Goal: Task Accomplishment & Management: Manage account settings

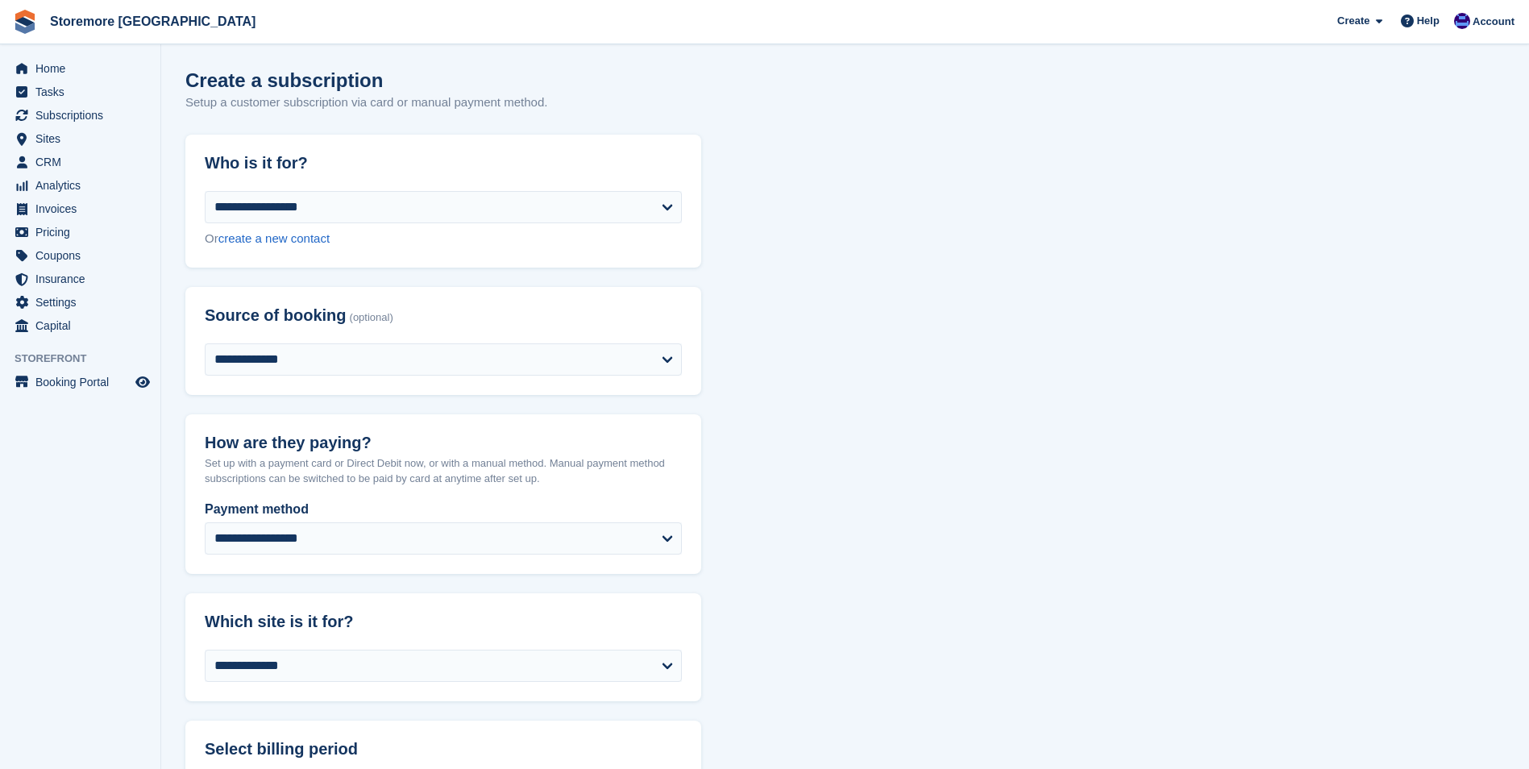
select select "****"
click at [1482, 13] on div "Account" at bounding box center [1486, 22] width 72 height 28
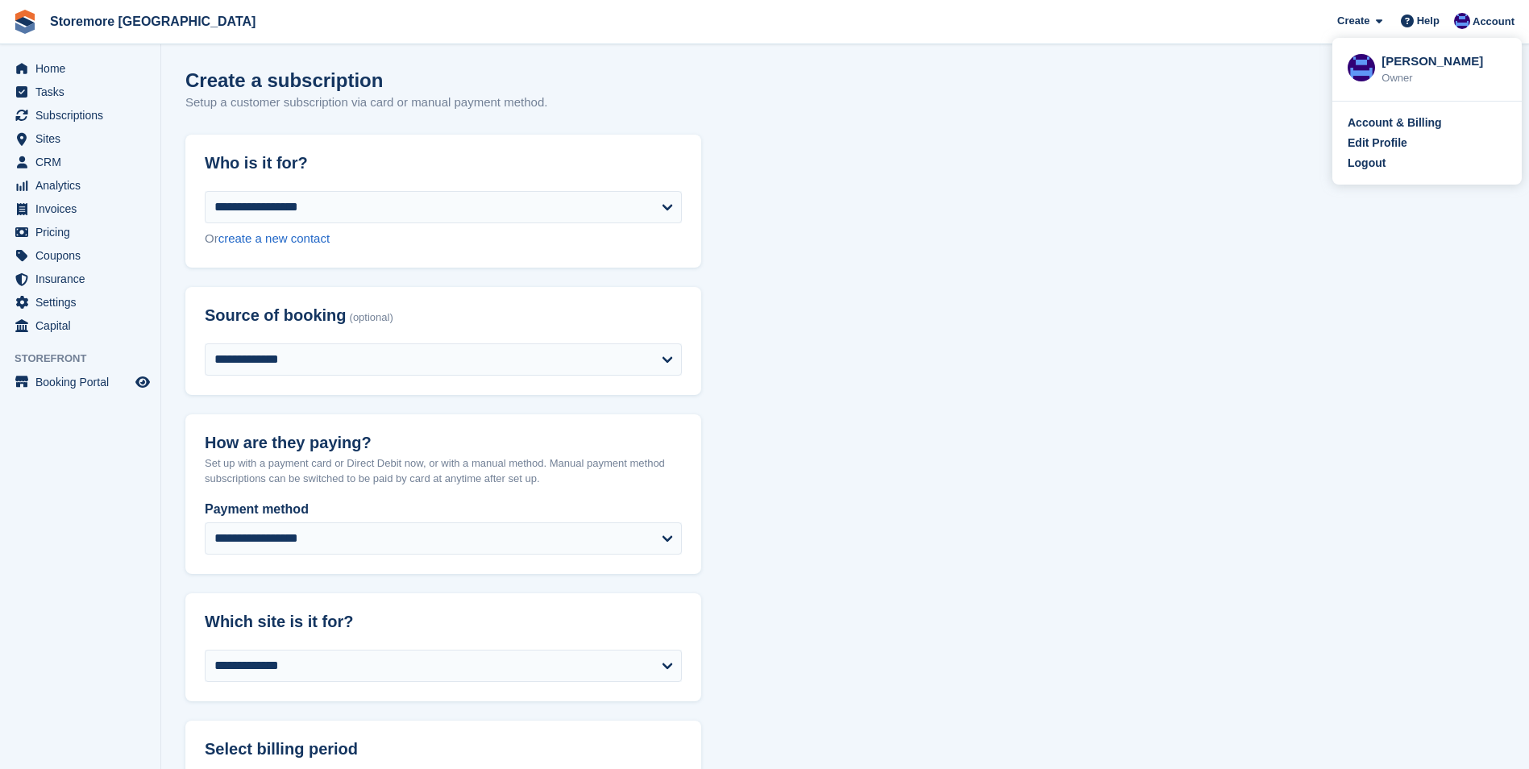
drag, startPoint x: 1345, startPoint y: 170, endPoint x: 1332, endPoint y: 172, distance: 13.8
click at [1346, 169] on div "Account & Billing Edit Profile Logout" at bounding box center [1426, 143] width 189 height 83
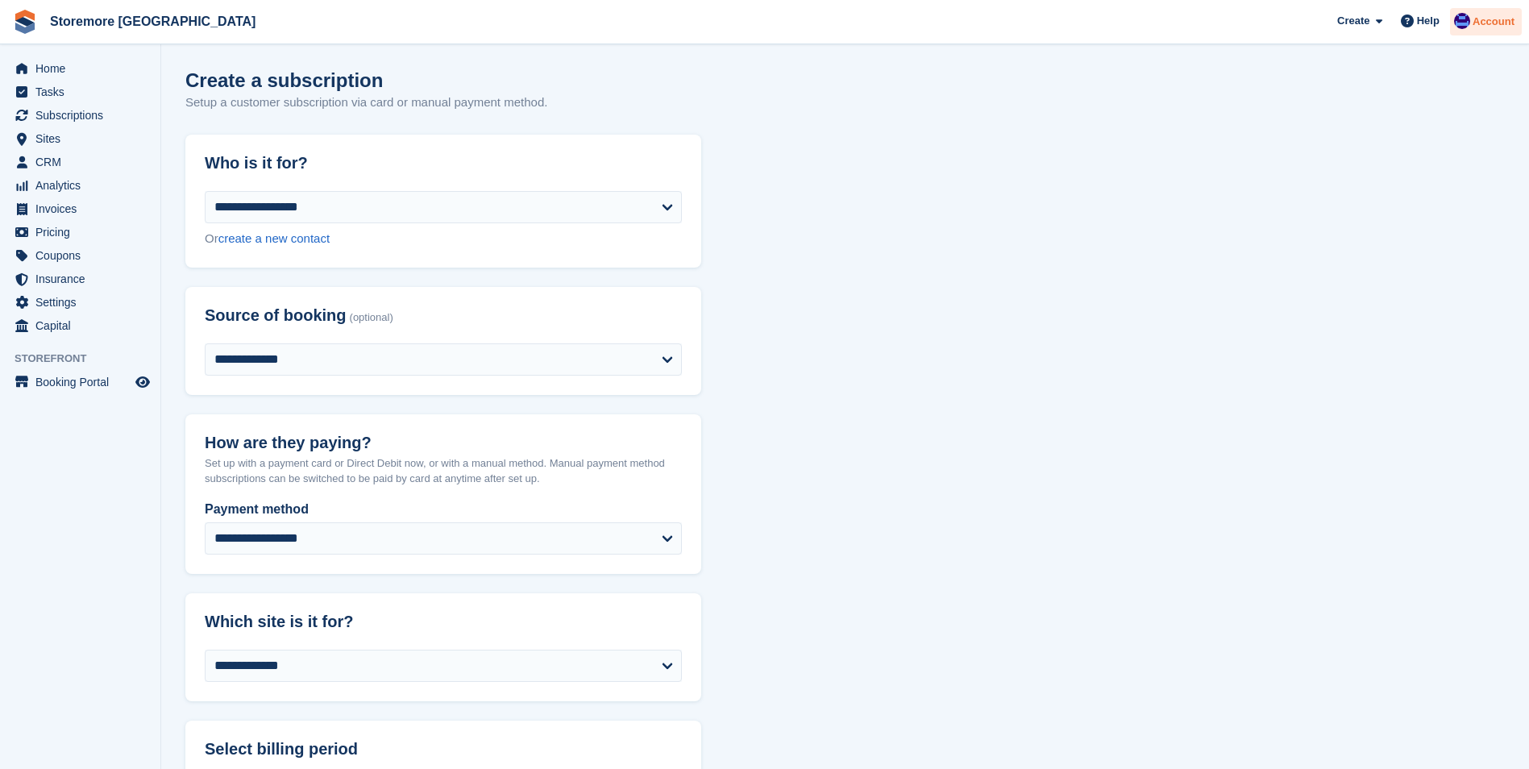
click at [1490, 21] on span "Account" at bounding box center [1494, 22] width 42 height 16
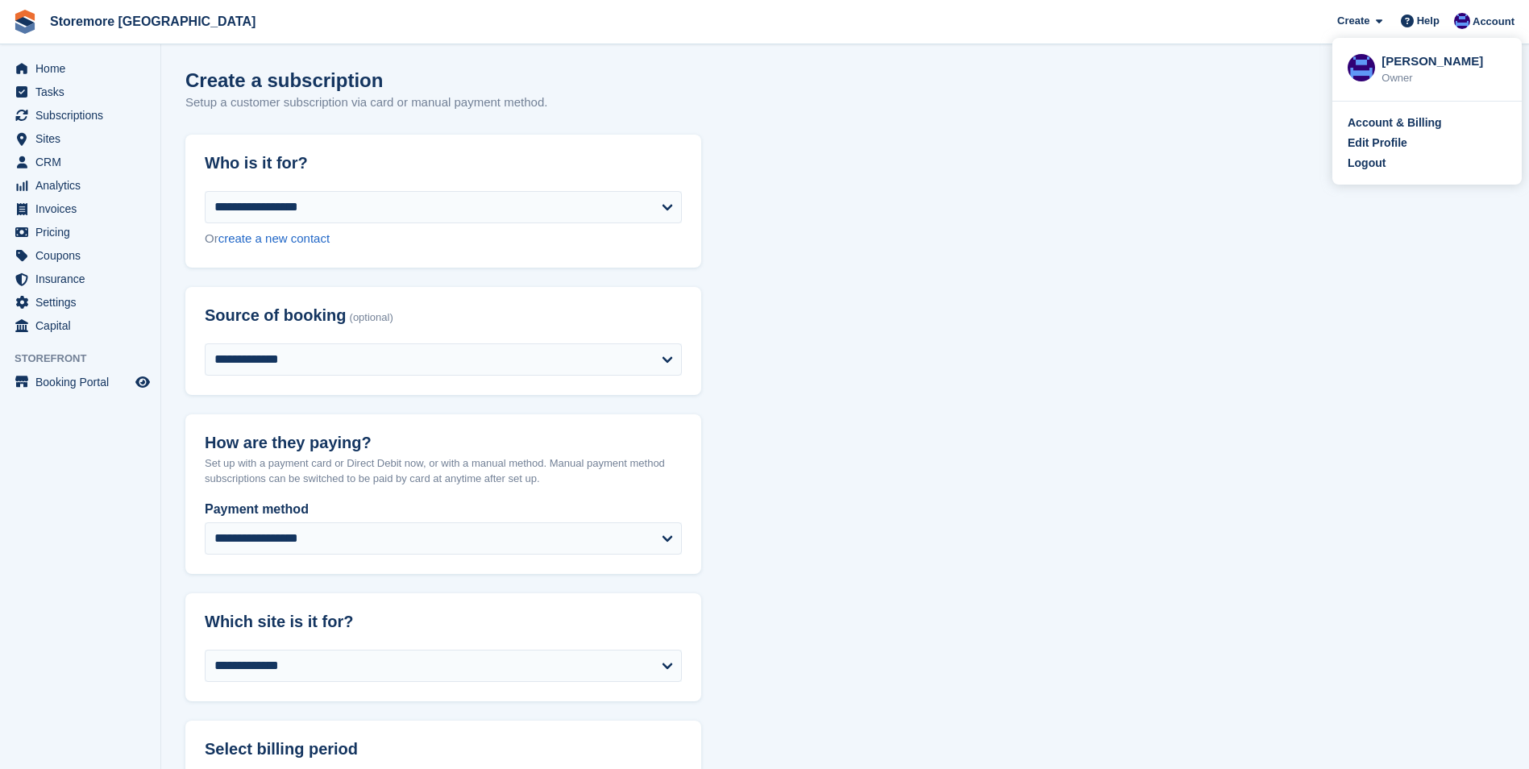
click at [1376, 162] on div "Logout" at bounding box center [1367, 163] width 38 height 17
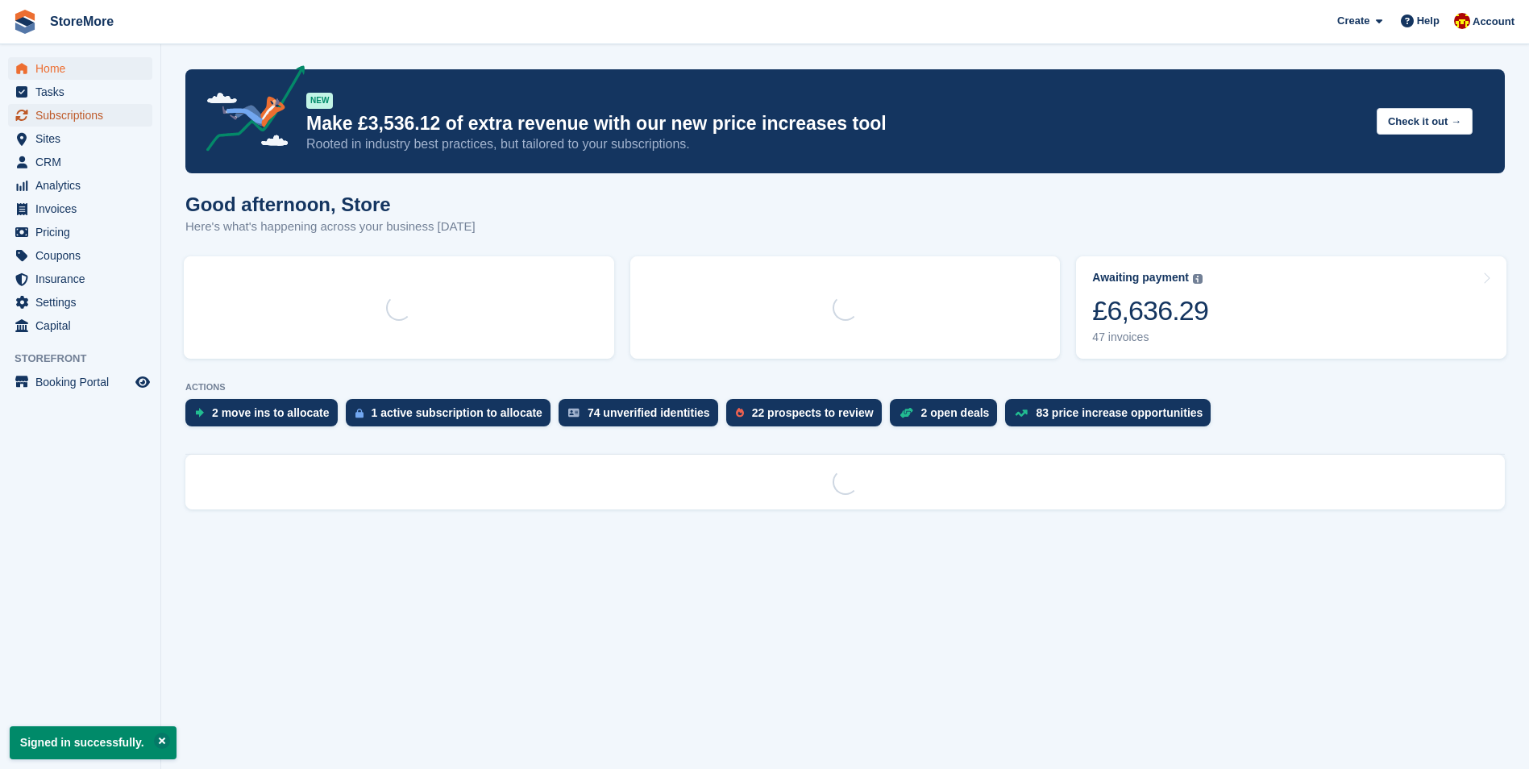
click at [101, 106] on span "Subscriptions" at bounding box center [83, 115] width 97 height 23
